Goal: Book appointment/travel/reservation

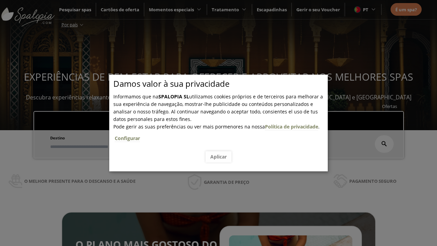
scroll to position [116, 0]
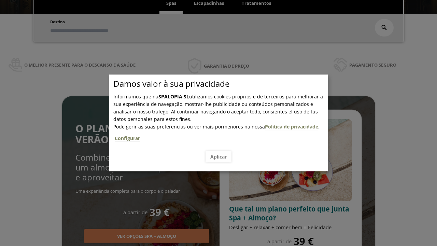
click at [209, 3] on span "Escapadinhas" at bounding box center [209, 3] width 30 height 6
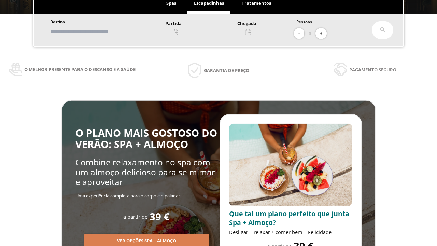
click at [96, 31] on input "text" at bounding box center [90, 32] width 85 height 12
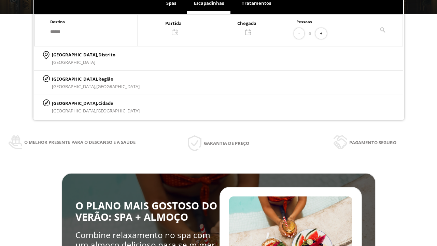
type input "******"
click at [68, 103] on p "[GEOGRAPHIC_DATA], Cidade" at bounding box center [96, 103] width 88 height 8
click at [217, 27] on div at bounding box center [210, 27] width 145 height 16
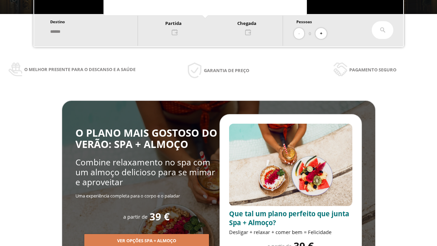
scroll to position [0, 0]
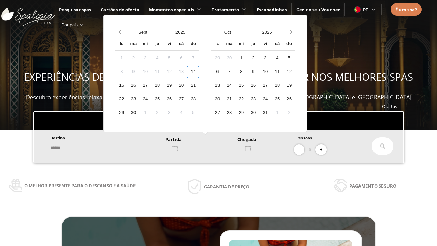
click at [139, 85] on div "16" at bounding box center [133, 86] width 12 height 12
click at [151, 85] on div "17" at bounding box center [145, 86] width 12 height 12
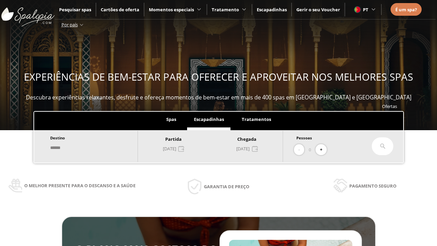
click at [323, 149] on button "+" at bounding box center [320, 149] width 11 height 11
